Goal: Task Accomplishment & Management: Manage account settings

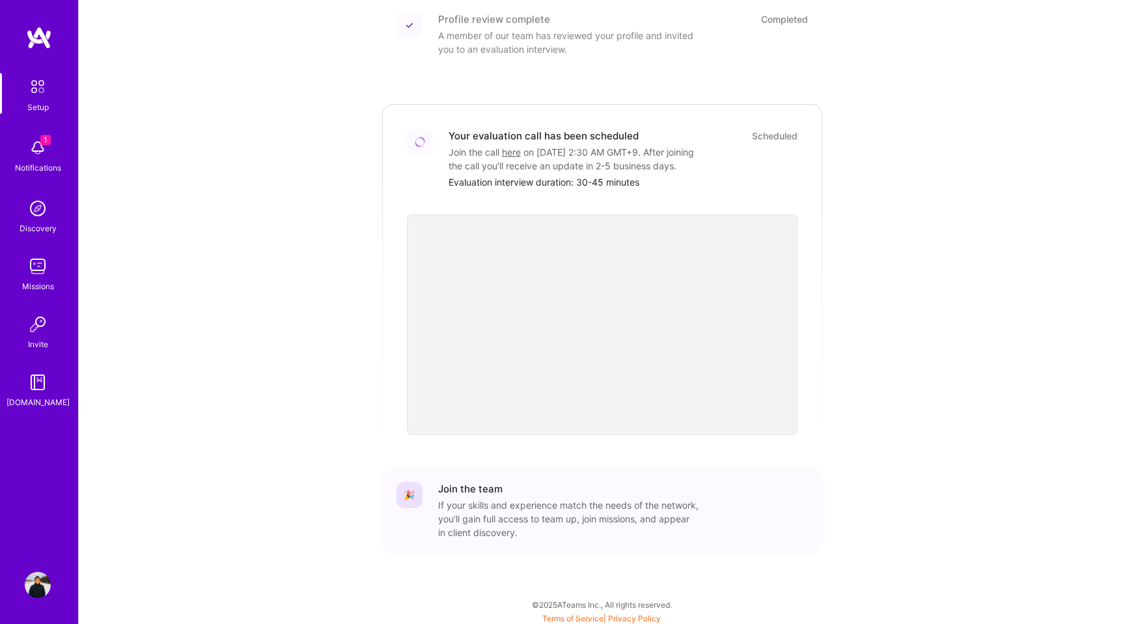
scroll to position [307, 0]
click at [40, 143] on span "1" at bounding box center [45, 140] width 10 height 10
click at [973, 113] on div "1 Setup 1 Notifications Discovery Missions Invite [DOMAIN_NAME] Profile Close M…" at bounding box center [562, 155] width 1125 height 925
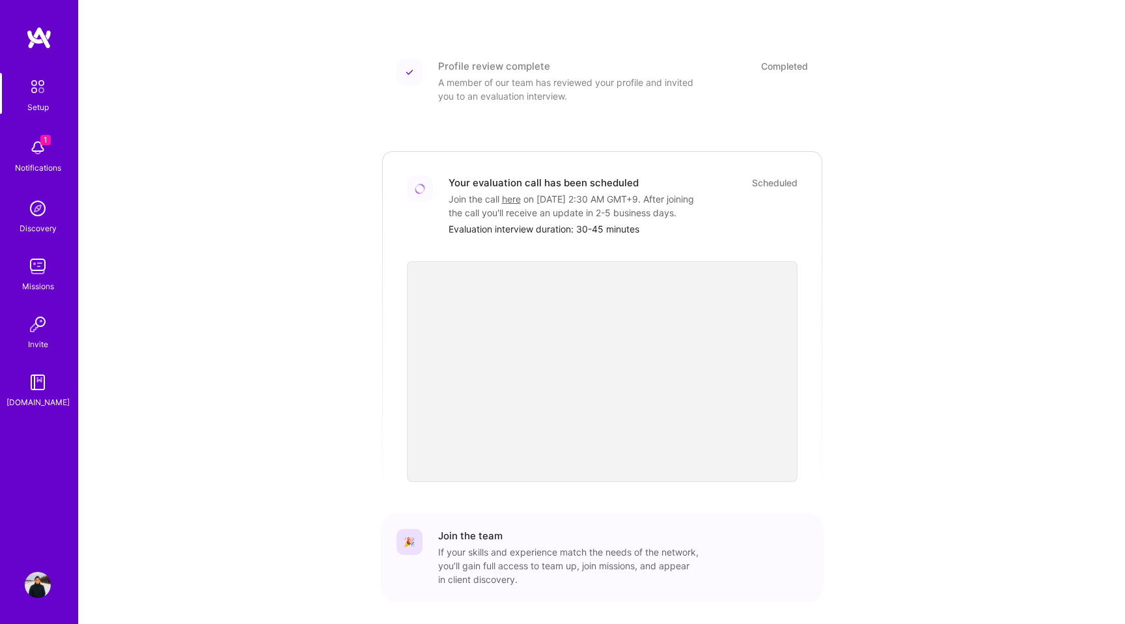
scroll to position [268, 0]
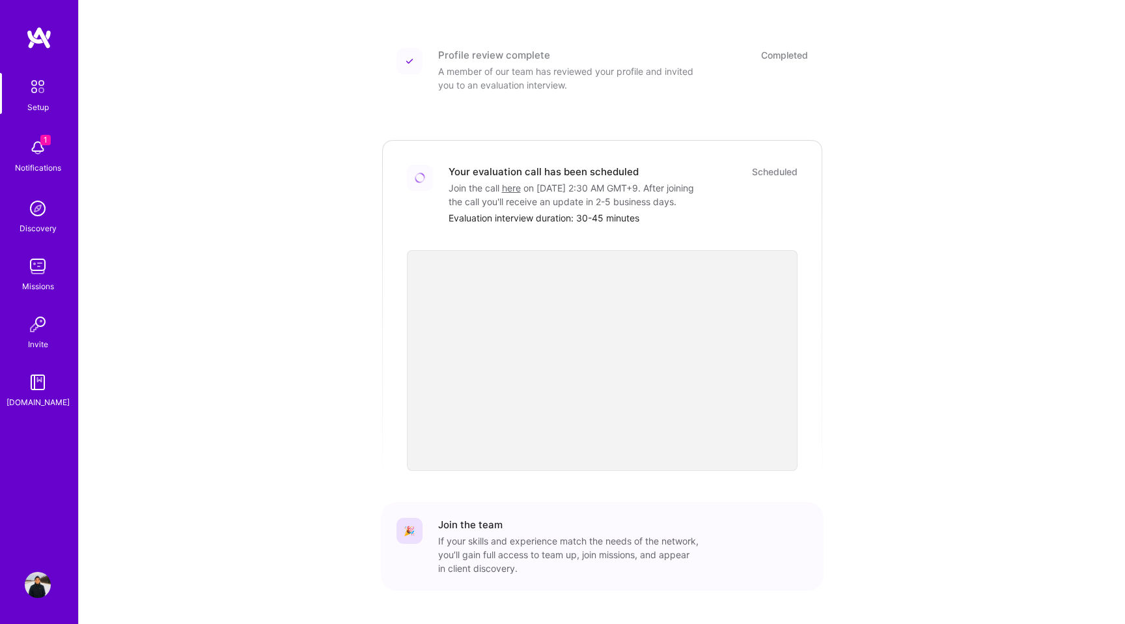
click at [513, 182] on link "here" at bounding box center [511, 187] width 19 height 11
